Goal: Find specific page/section: Find specific page/section

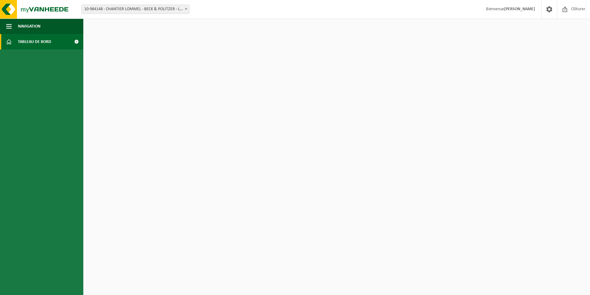
click at [144, 7] on span "10-984148 - CHANTIER LOMMEL - BECK & POLITZER - LOMMEL" at bounding box center [135, 9] width 107 height 9
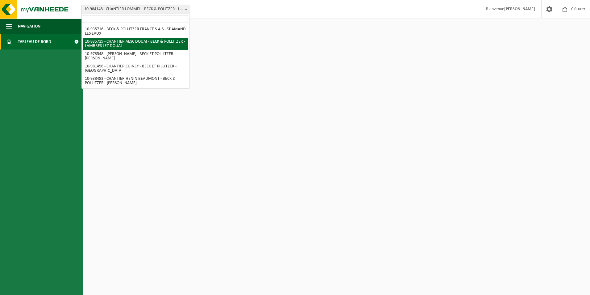
select select "136767"
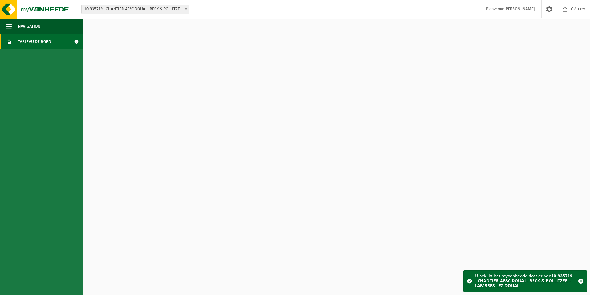
click at [469, 281] on span at bounding box center [469, 280] width 5 height 5
click at [568, 7] on span at bounding box center [565, 9] width 9 height 18
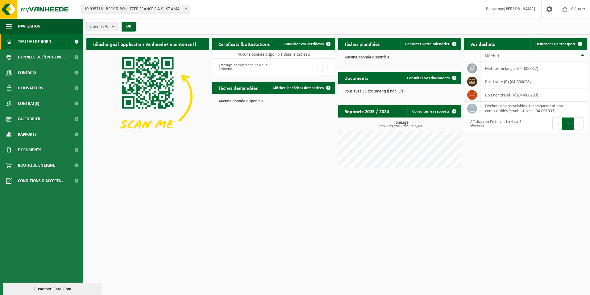
click at [140, 5] on span "10-935716 - BECK & POLLITZER FRANCE S.A.S - ST AMAND LES EAUX" at bounding box center [135, 9] width 107 height 9
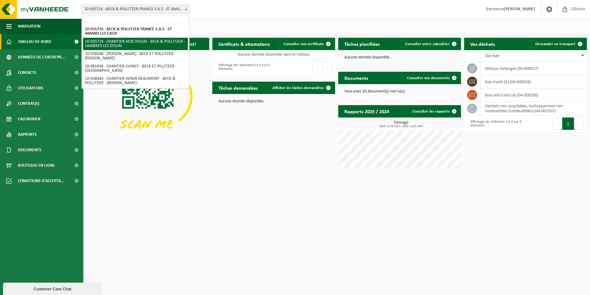
select select "136767"
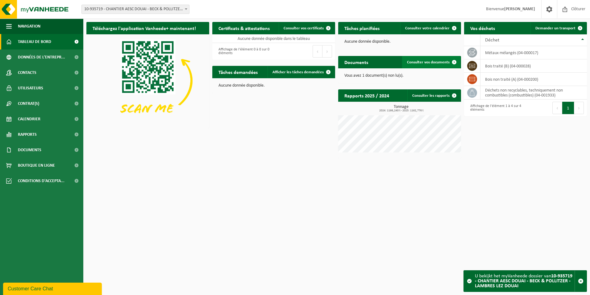
click at [442, 63] on span "Consulter vos documents" at bounding box center [428, 62] width 43 height 4
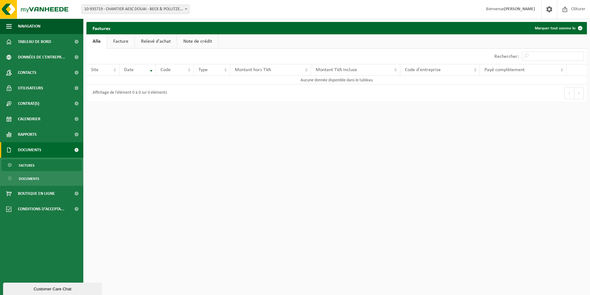
click at [119, 41] on link "Facture" at bounding box center [120, 41] width 27 height 14
click at [154, 44] on link "Relevé d'achat" at bounding box center [156, 41] width 42 height 14
click at [202, 43] on link "Note de crédit" at bounding box center [198, 41] width 41 height 14
click at [101, 44] on link "Alle" at bounding box center [96, 41] width 20 height 14
click at [44, 42] on span "Tableau de bord" at bounding box center [34, 41] width 33 height 15
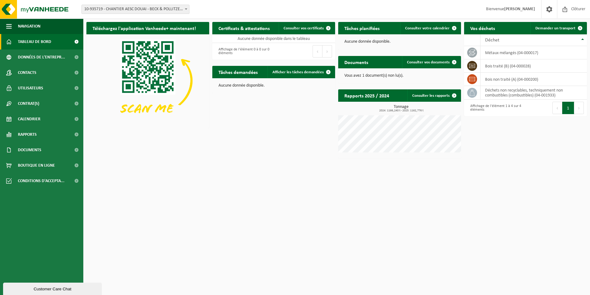
click at [178, 7] on span "10-935719 - CHANTIER AESC DOUAI - BECK & POLLITZER - LAMBRES LEZ DOUAI" at bounding box center [135, 9] width 107 height 9
click at [455, 95] on span at bounding box center [454, 95] width 12 height 12
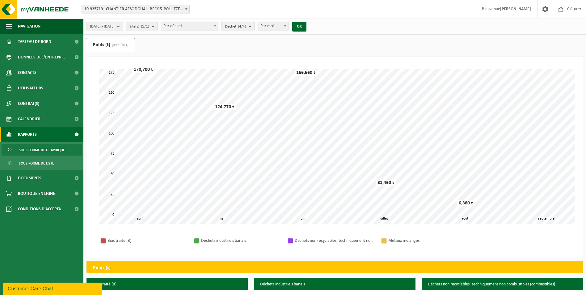
click at [288, 26] on span "Par mois" at bounding box center [273, 26] width 30 height 9
click at [306, 30] on button "OK" at bounding box center [299, 27] width 14 height 10
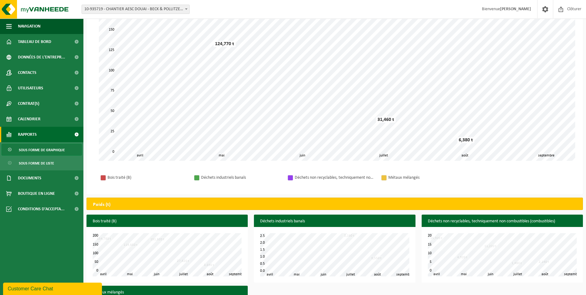
scroll to position [128, 0]
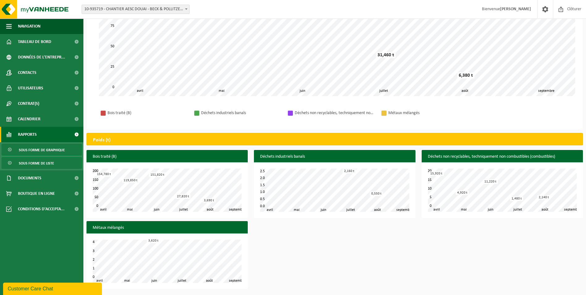
click at [44, 165] on span "Sous forme de liste" at bounding box center [36, 163] width 35 height 12
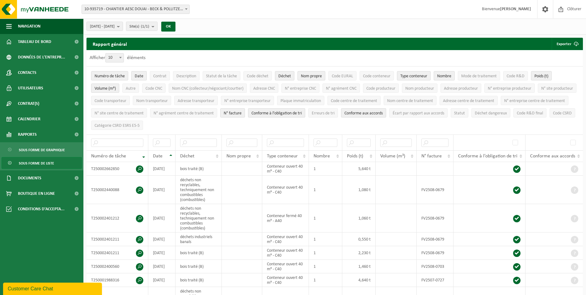
click at [138, 74] on span "Date" at bounding box center [139, 76] width 9 height 5
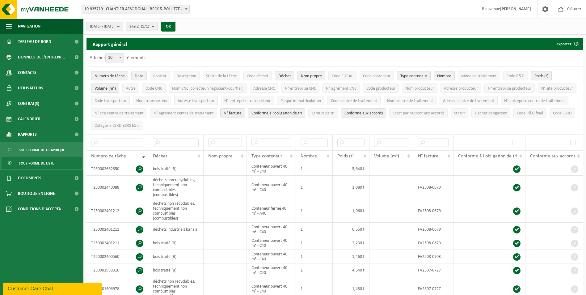
click at [140, 75] on span "Date" at bounding box center [139, 76] width 9 height 5
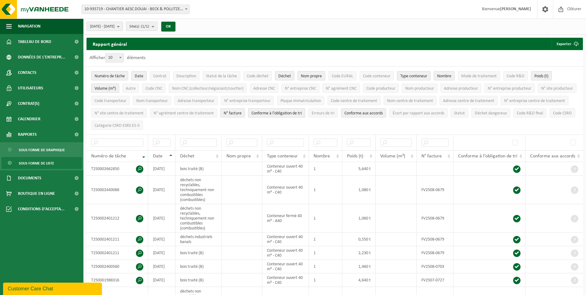
click at [124, 58] on span at bounding box center [120, 57] width 6 height 8
click at [124, 53] on select "10 25 50 100" at bounding box center [116, 53] width 19 height 0
click at [121, 58] on b at bounding box center [120, 58] width 2 height 2
click at [121, 53] on select "10 25 50 100" at bounding box center [116, 53] width 19 height 0
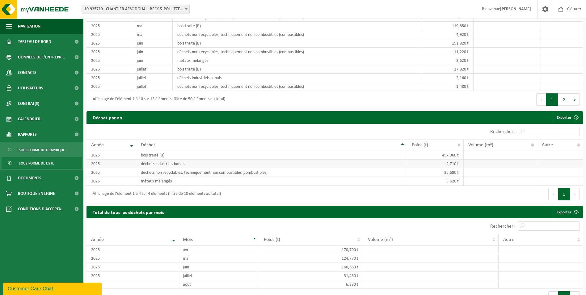
scroll to position [488, 0]
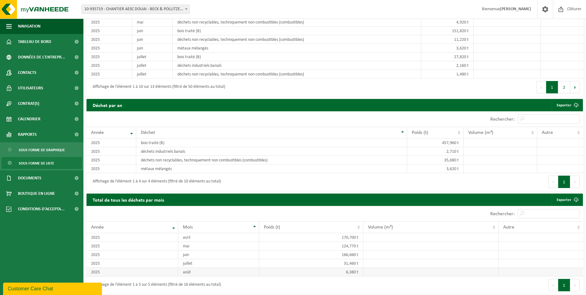
click at [329, 267] on td "6,380 t" at bounding box center [311, 271] width 104 height 9
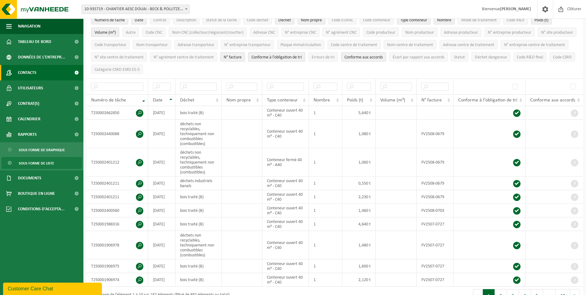
scroll to position [0, 0]
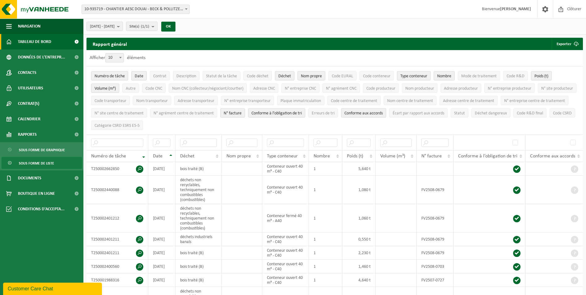
click at [34, 45] on span "Tableau de bord" at bounding box center [34, 41] width 33 height 15
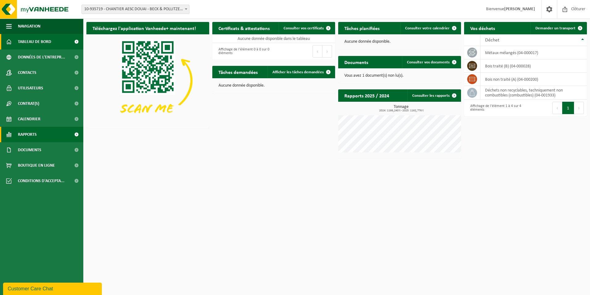
click at [56, 135] on link "Rapports" at bounding box center [41, 134] width 83 height 15
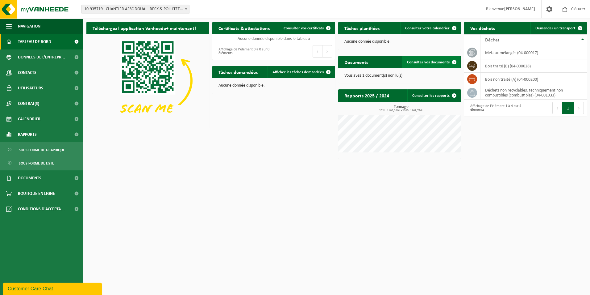
click at [444, 68] on link "Consulter vos documents" at bounding box center [431, 62] width 58 height 12
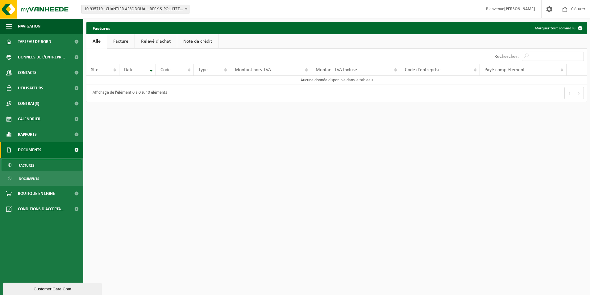
click at [120, 42] on link "Facture" at bounding box center [120, 41] width 27 height 14
click at [157, 42] on link "Relevé d'achat" at bounding box center [156, 41] width 42 height 14
click at [199, 43] on link "Note de crédit" at bounding box center [198, 41] width 41 height 14
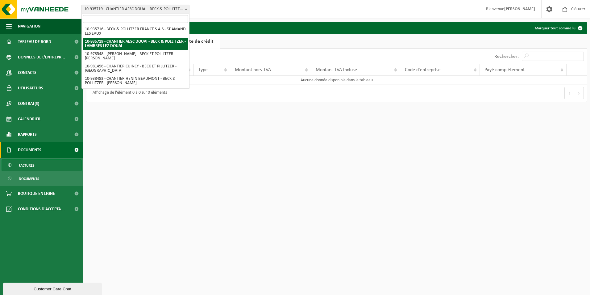
click at [182, 6] on span "10-935719 - CHANTIER AESC DOUAI - BECK & POLLITZER - LAMBRES LEZ DOUAI" at bounding box center [135, 9] width 107 height 9
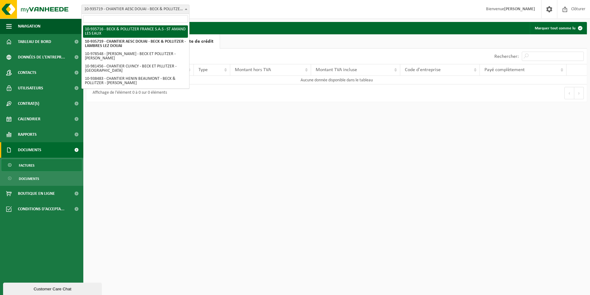
select select "136764"
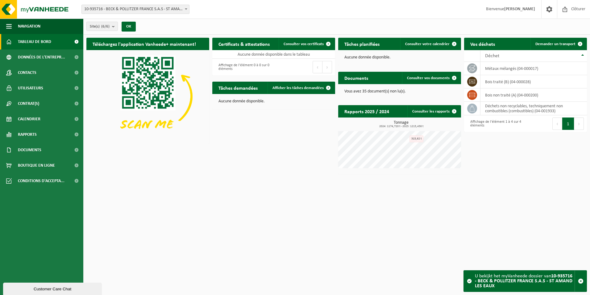
drag, startPoint x: 409, startPoint y: 90, endPoint x: 436, endPoint y: 84, distance: 27.3
click at [409, 90] on p "Vous avez 35 document(s) non lu(s)." at bounding box center [400, 91] width 111 height 4
click at [445, 76] on span "Consulter vos documents" at bounding box center [428, 78] width 43 height 4
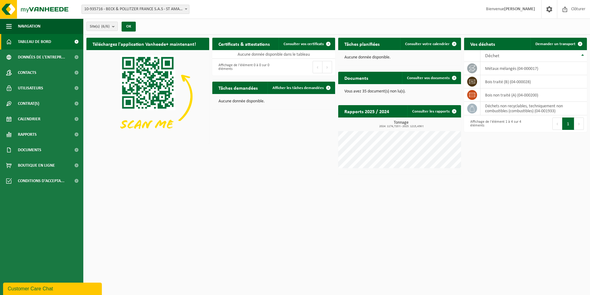
drag, startPoint x: 49, startPoint y: 119, endPoint x: 170, endPoint y: 101, distance: 121.8
click at [49, 119] on link "Calendrier" at bounding box center [41, 118] width 83 height 15
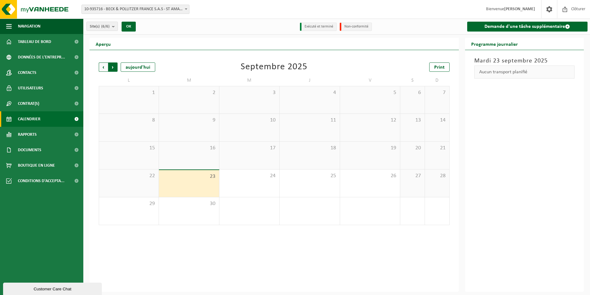
click at [102, 69] on span "Précédent" at bounding box center [103, 66] width 9 height 9
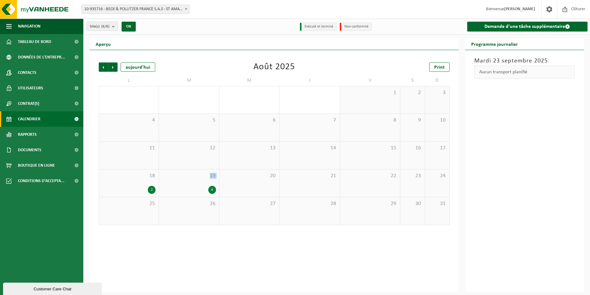
click at [184, 182] on div "19 4" at bounding box center [189, 182] width 60 height 27
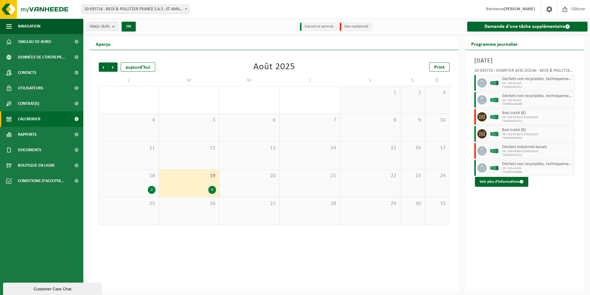
drag, startPoint x: 184, startPoint y: 182, endPoint x: 204, endPoint y: 253, distance: 73.8
click at [204, 254] on div "Précédent Suivant aujourd'hui Août 2025 Print L M M J V S D 28 29 30 31 1 2 3 4…" at bounding box center [275, 170] width 370 height 241
click at [142, 183] on div "18 2" at bounding box center [129, 182] width 60 height 27
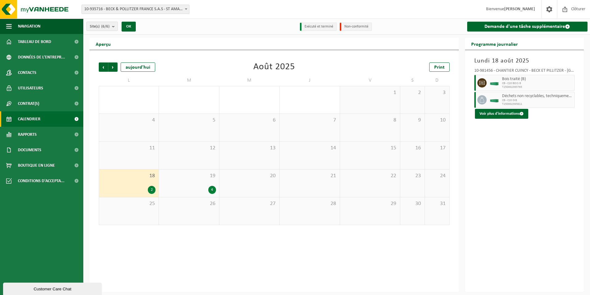
click at [187, 180] on div "19 4" at bounding box center [189, 182] width 60 height 27
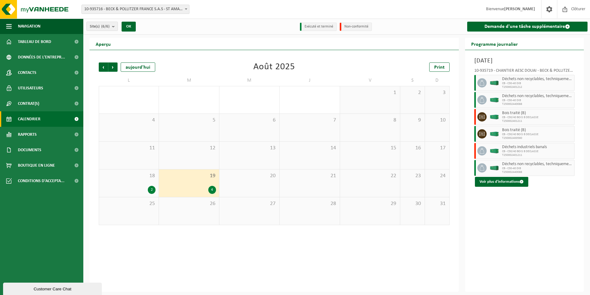
click at [126, 182] on div "18 2" at bounding box center [129, 182] width 60 height 27
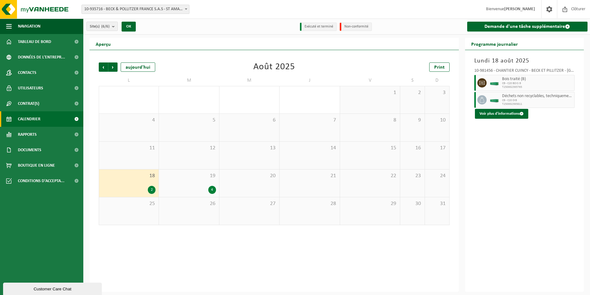
click at [193, 186] on div "4" at bounding box center [189, 190] width 54 height 8
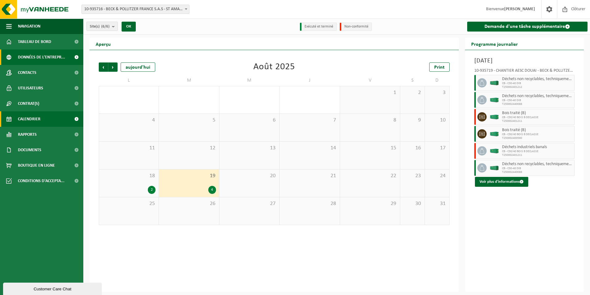
click at [48, 57] on span "Données de l'entrepr..." at bounding box center [41, 56] width 47 height 15
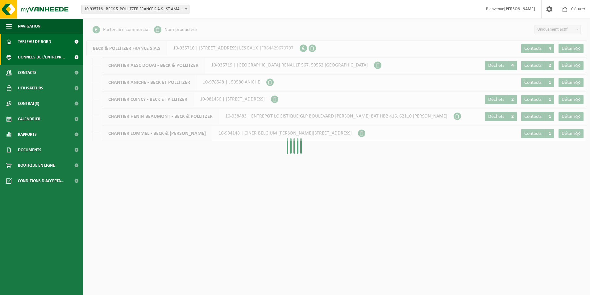
click at [49, 42] on span "Tableau de bord" at bounding box center [34, 41] width 33 height 15
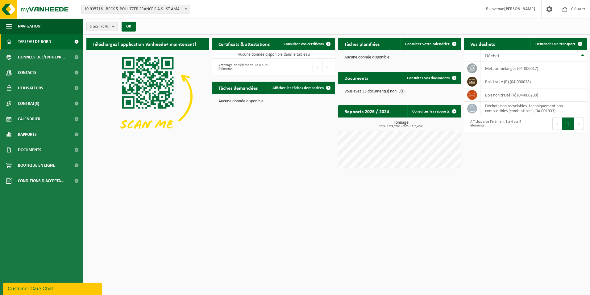
click at [138, 11] on span "10-935716 - BECK & POLLITZER FRANCE S.A.S - ST AMAND LES EAUX" at bounding box center [135, 9] width 107 height 9
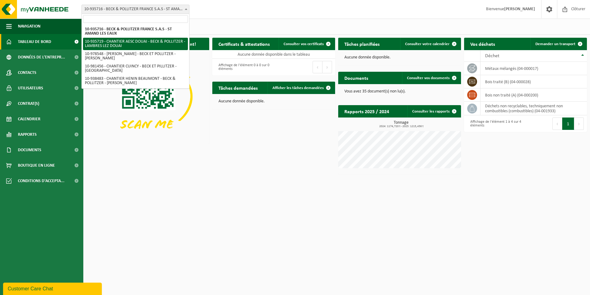
select select "136767"
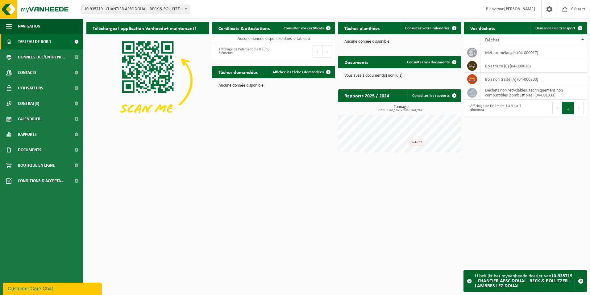
click at [161, 10] on span "10-935719 - CHANTIER AESC DOUAI - BECK & POLLITZER - LAMBRES LEZ DOUAI" at bounding box center [135, 9] width 107 height 9
click at [449, 63] on span at bounding box center [454, 62] width 12 height 12
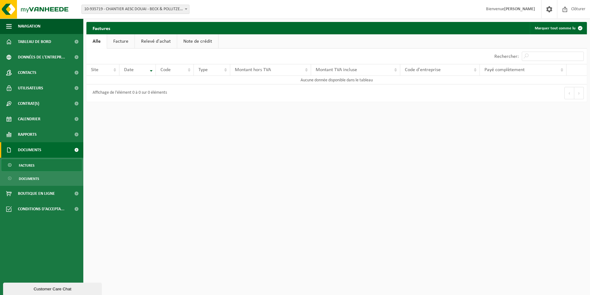
click at [118, 13] on span "10-935719 - CHANTIER AESC DOUAI - BECK & POLLITZER - LAMBRES LEZ DOUAI" at bounding box center [135, 9] width 107 height 9
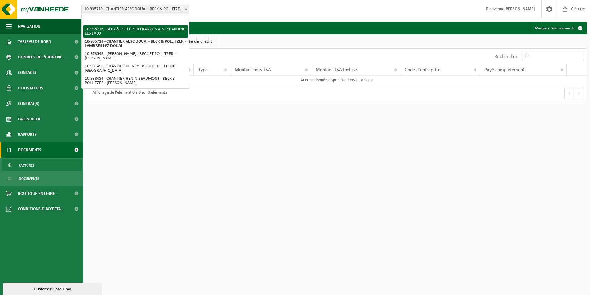
select select "136764"
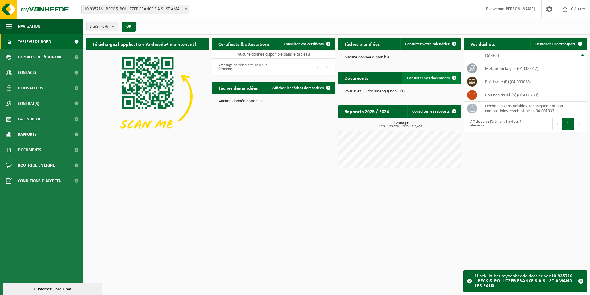
click at [429, 77] on span "Consulter vos documents" at bounding box center [428, 78] width 43 height 4
